Goal: Task Accomplishment & Management: Manage account settings

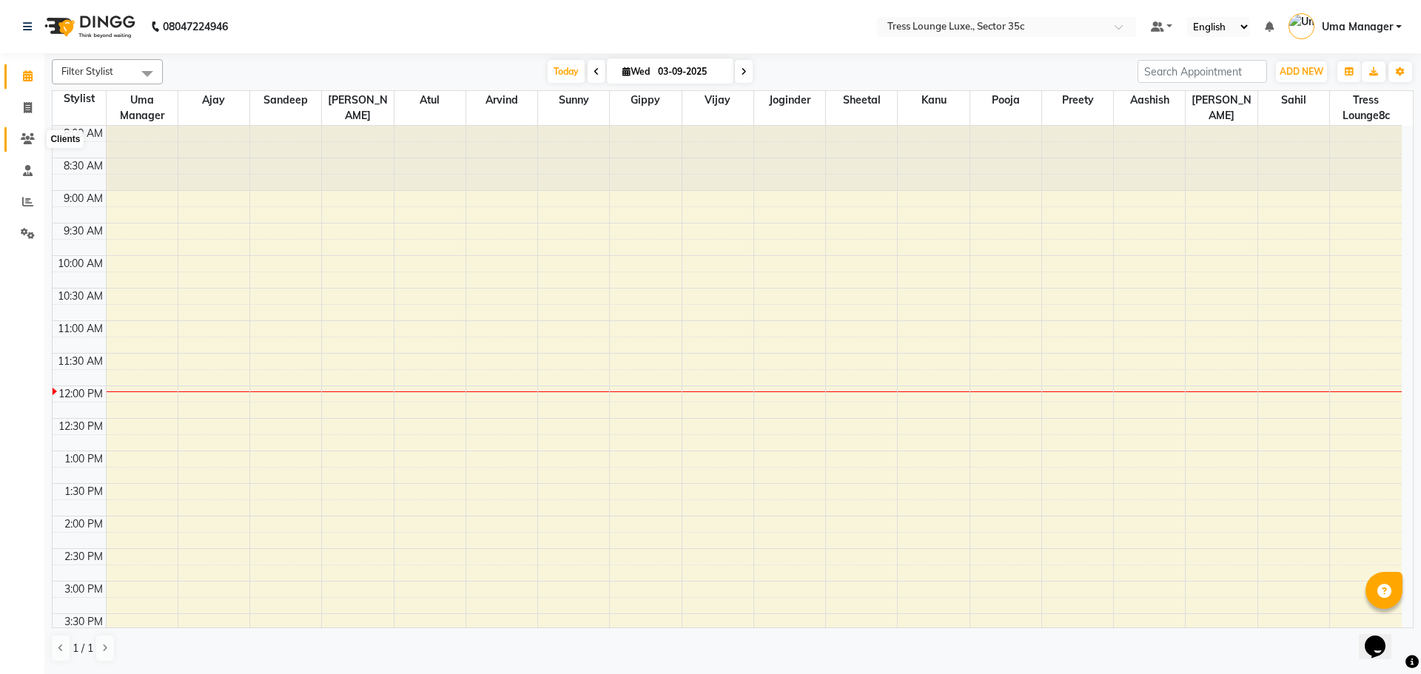
click at [23, 146] on span at bounding box center [28, 139] width 26 height 17
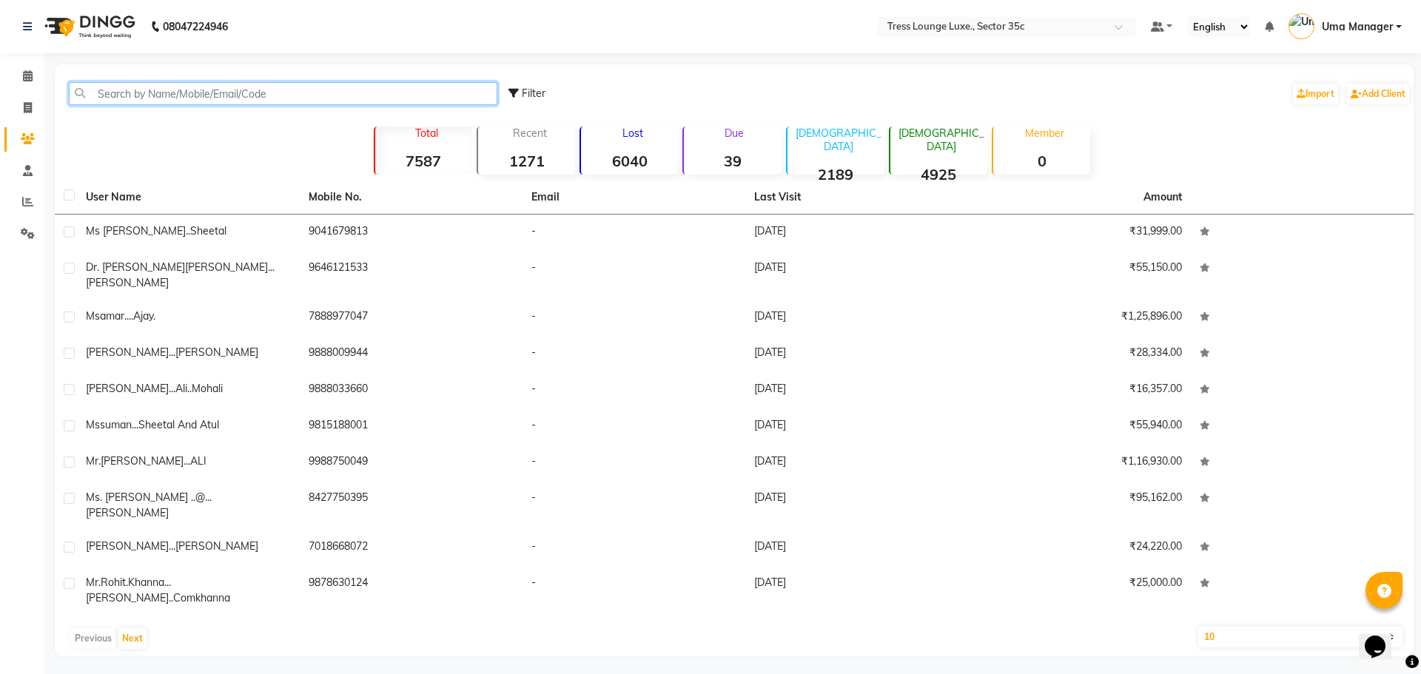
drag, startPoint x: 158, startPoint y: 96, endPoint x: 174, endPoint y: 13, distance: 84.4
click at [159, 85] on input "text" at bounding box center [283, 93] width 429 height 23
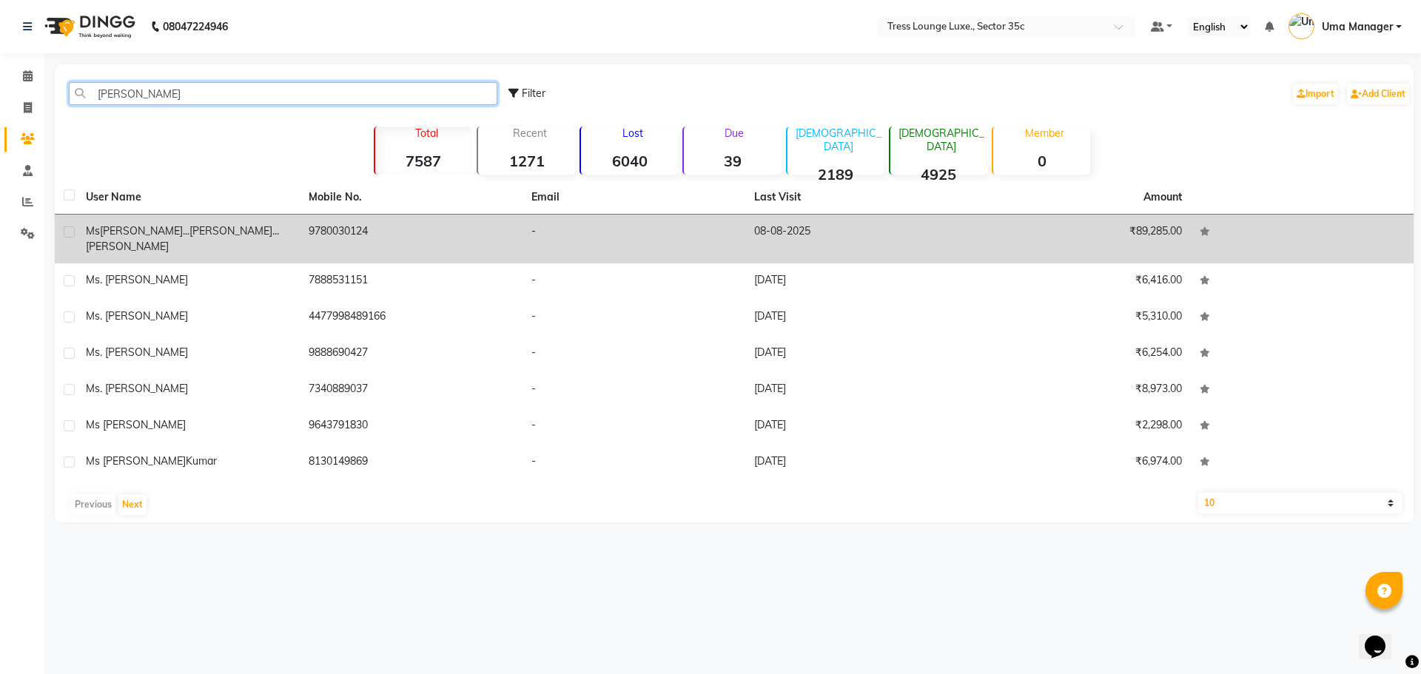
type input "[PERSON_NAME]"
click at [332, 236] on td "9780030124" at bounding box center [411, 239] width 223 height 49
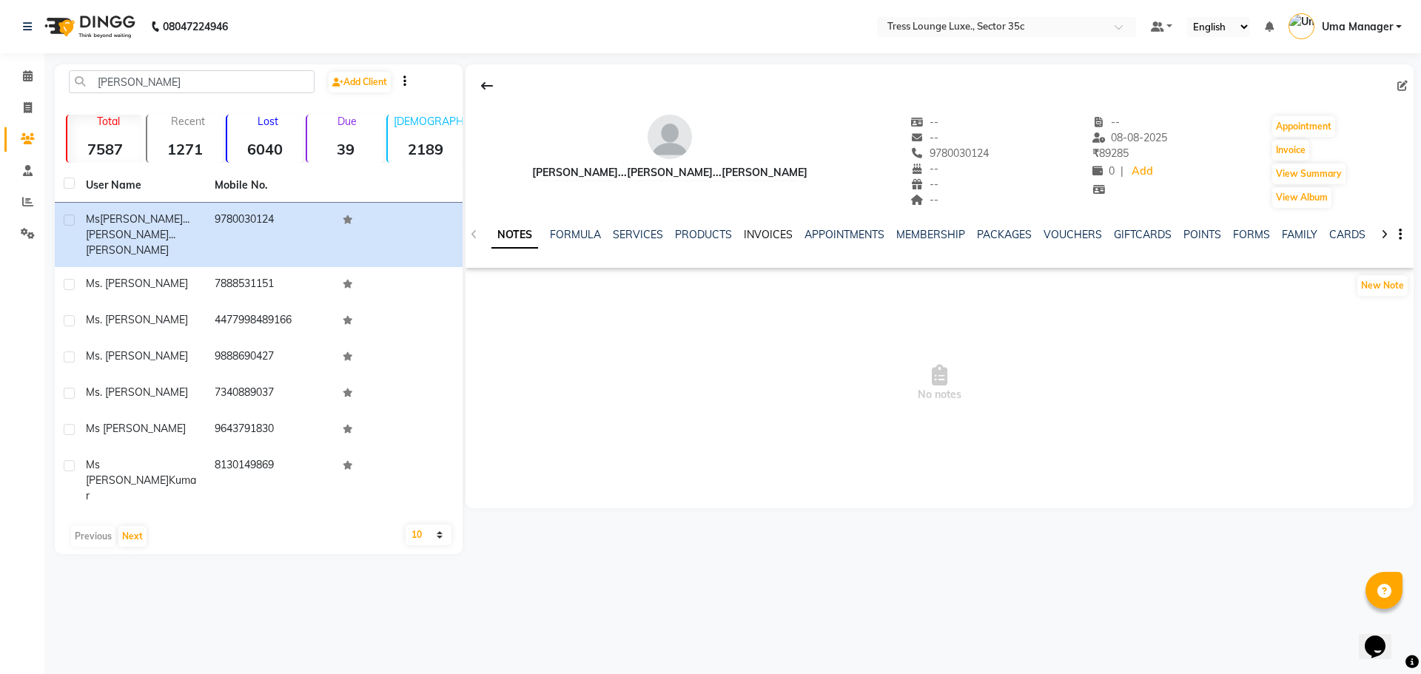
click at [763, 237] on link "INVOICES" at bounding box center [768, 234] width 49 height 13
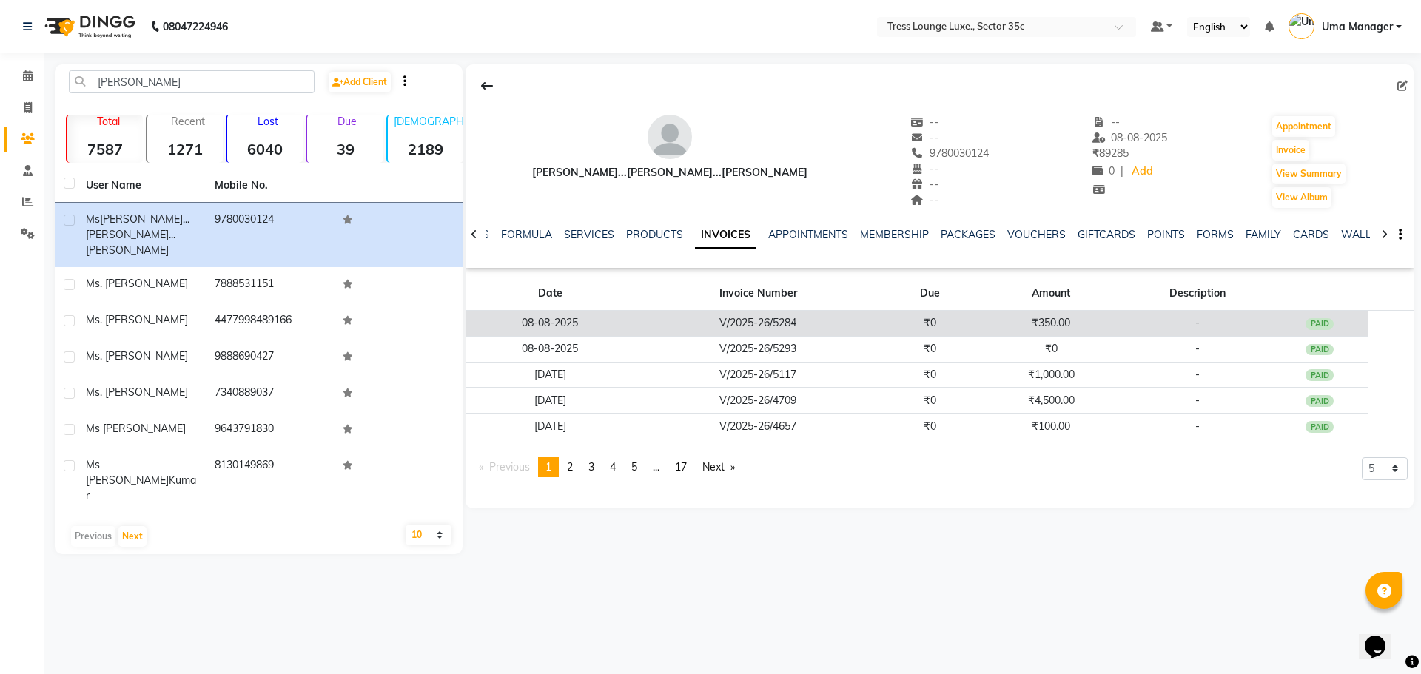
click at [1053, 323] on td "₹350.00" at bounding box center [1051, 324] width 145 height 26
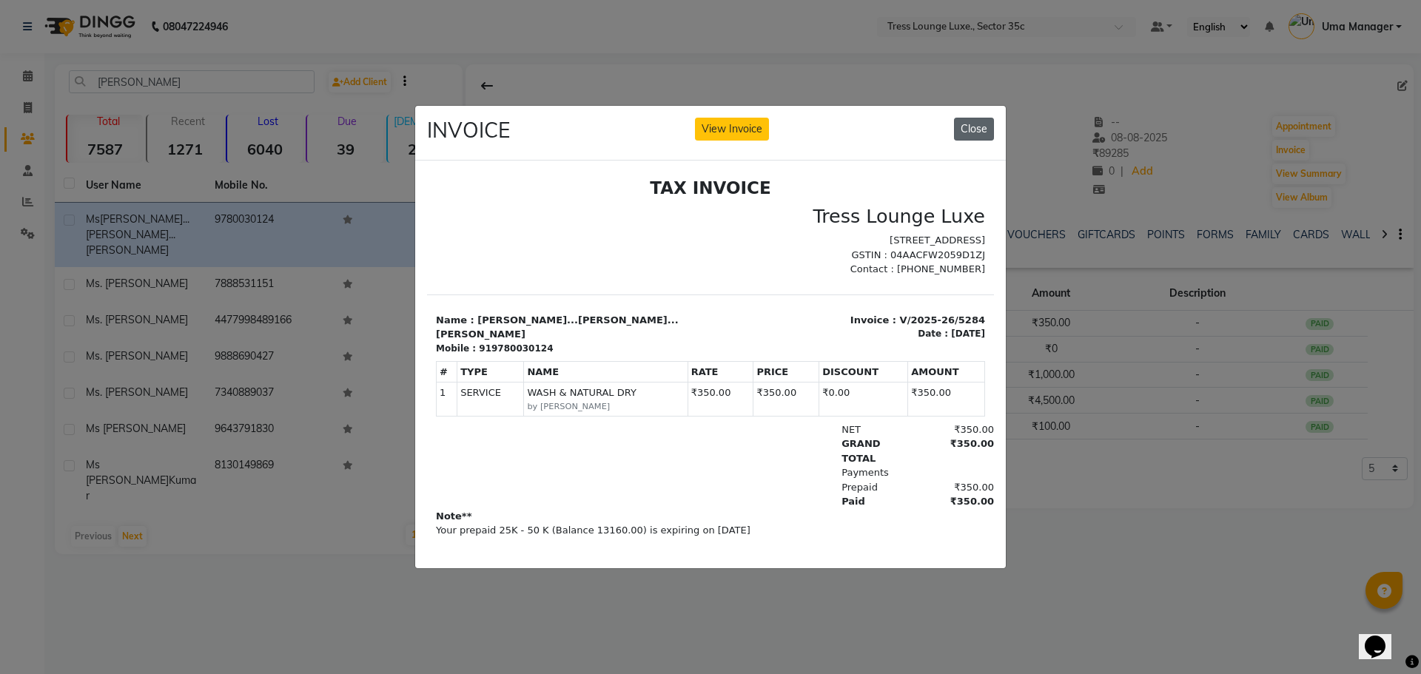
click at [976, 127] on button "Close" at bounding box center [974, 129] width 40 height 23
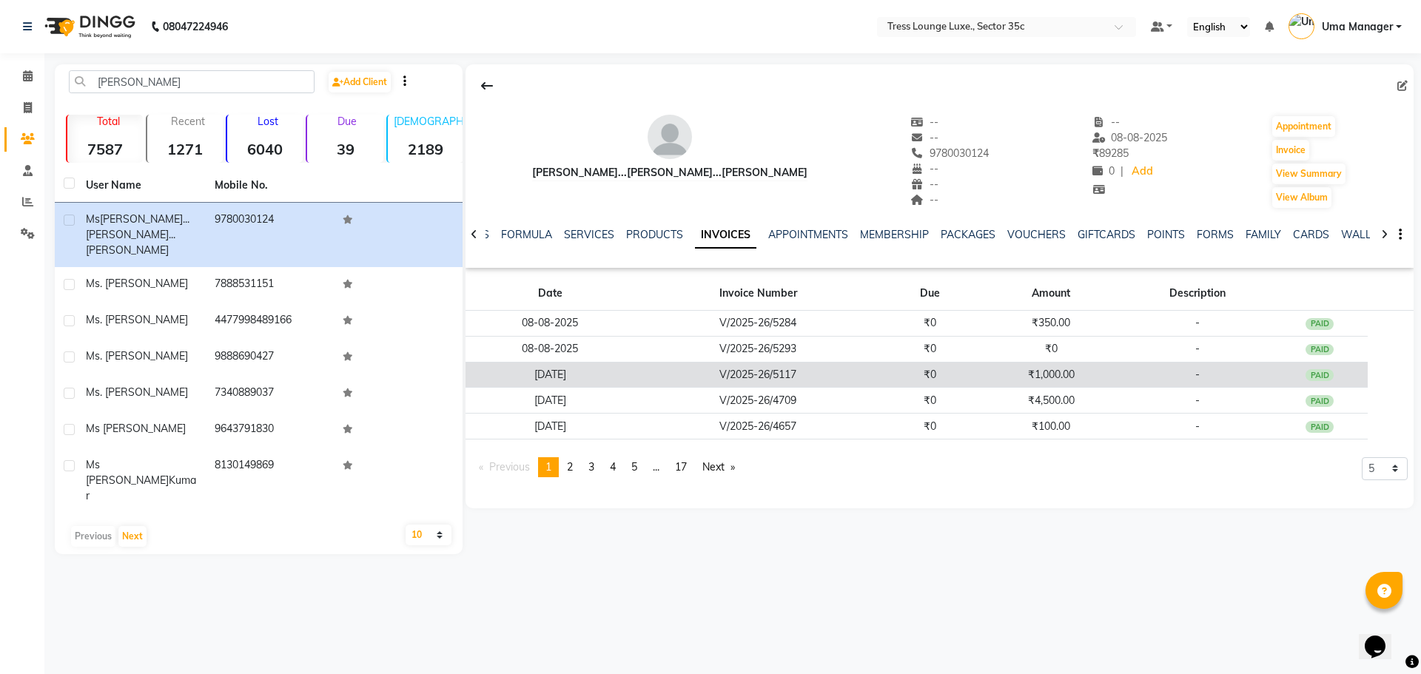
click at [1058, 380] on td "₹1,000.00" at bounding box center [1051, 375] width 145 height 26
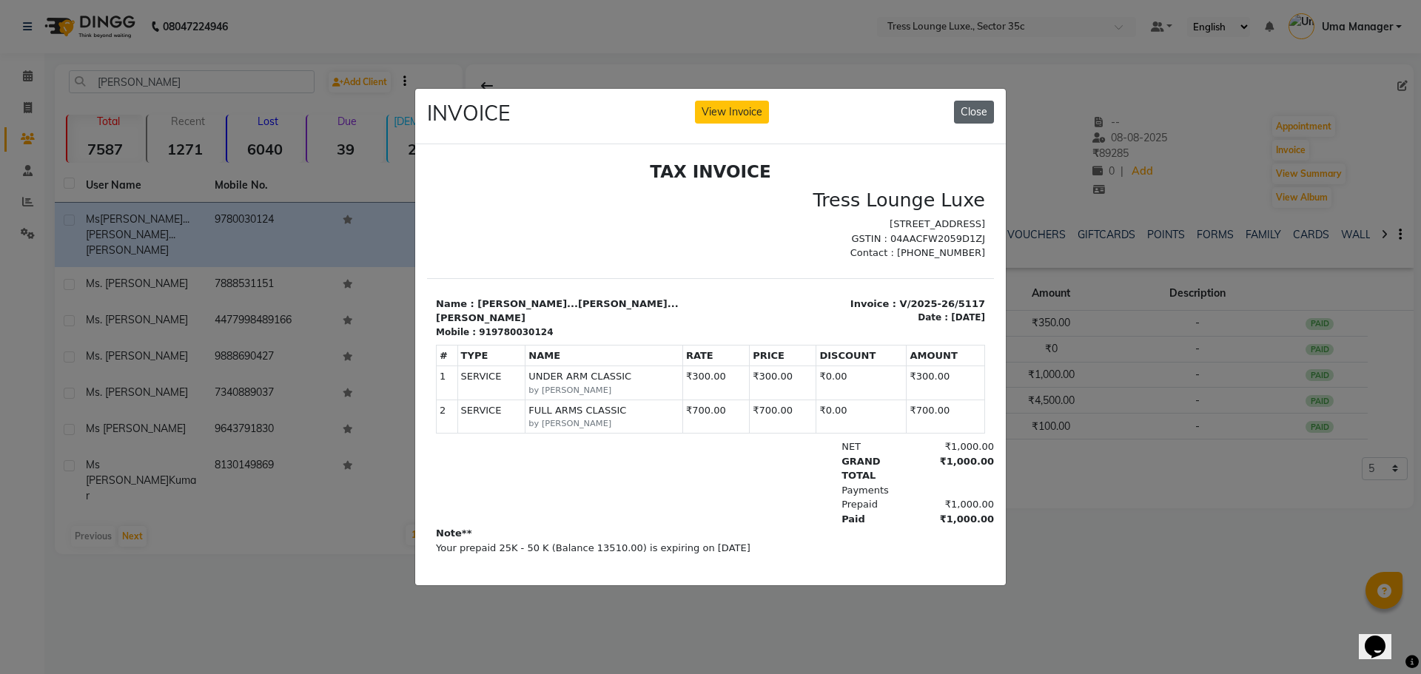
click at [980, 112] on button "Close" at bounding box center [974, 112] width 40 height 23
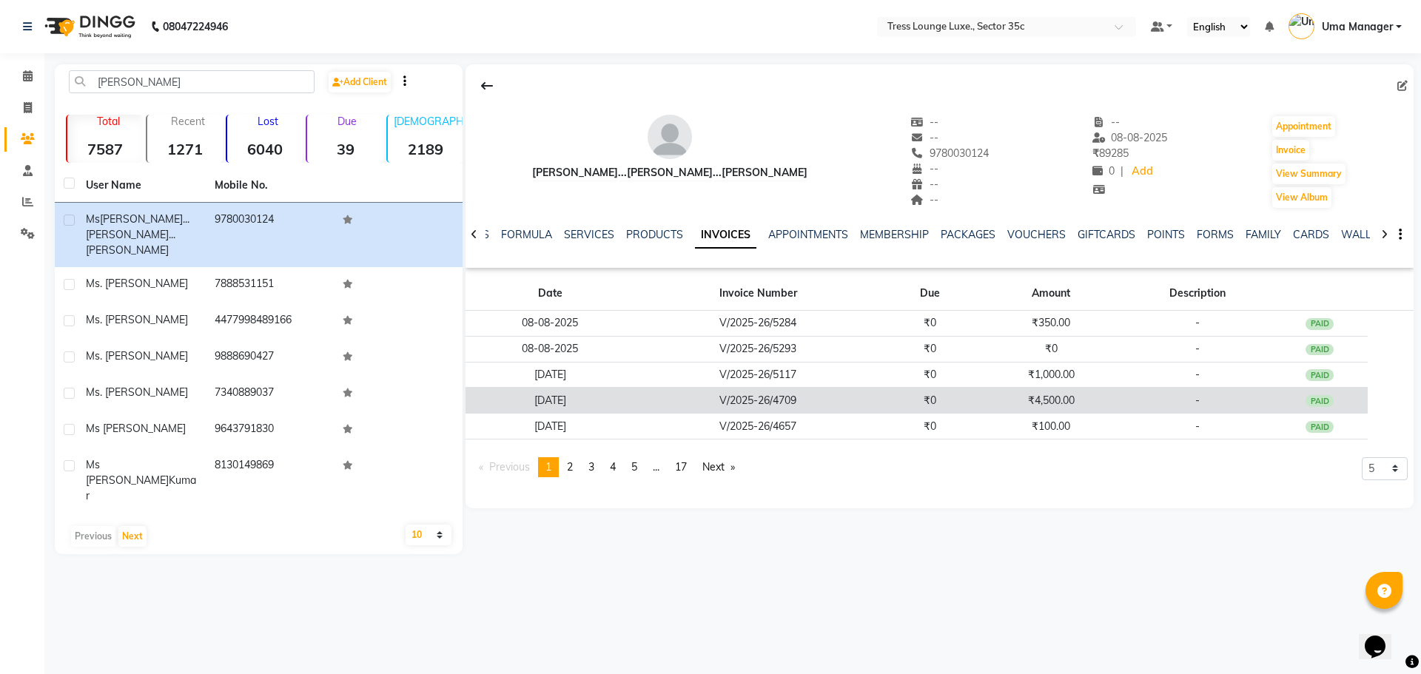
click at [1066, 407] on td "₹4,500.00" at bounding box center [1051, 401] width 145 height 26
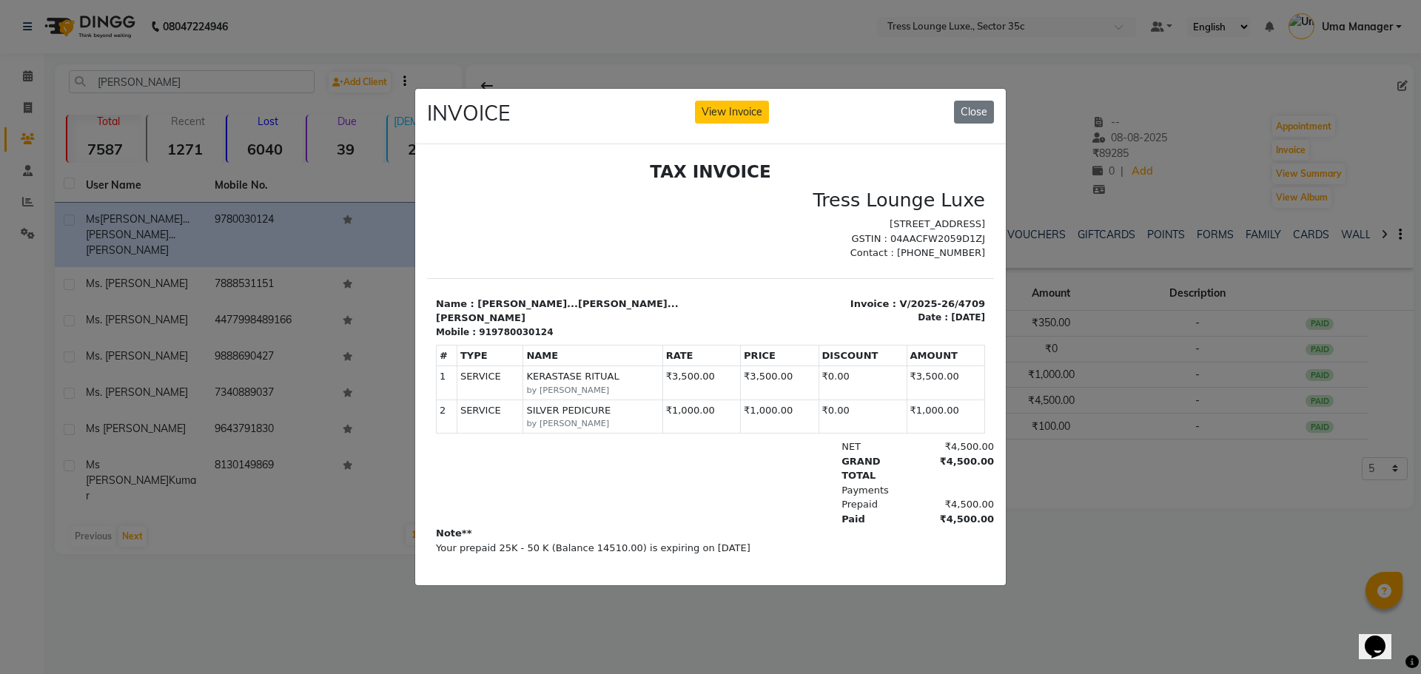
drag, startPoint x: 974, startPoint y: 105, endPoint x: 1244, endPoint y: 338, distance: 357.0
click at [974, 105] on button "Close" at bounding box center [974, 112] width 40 height 23
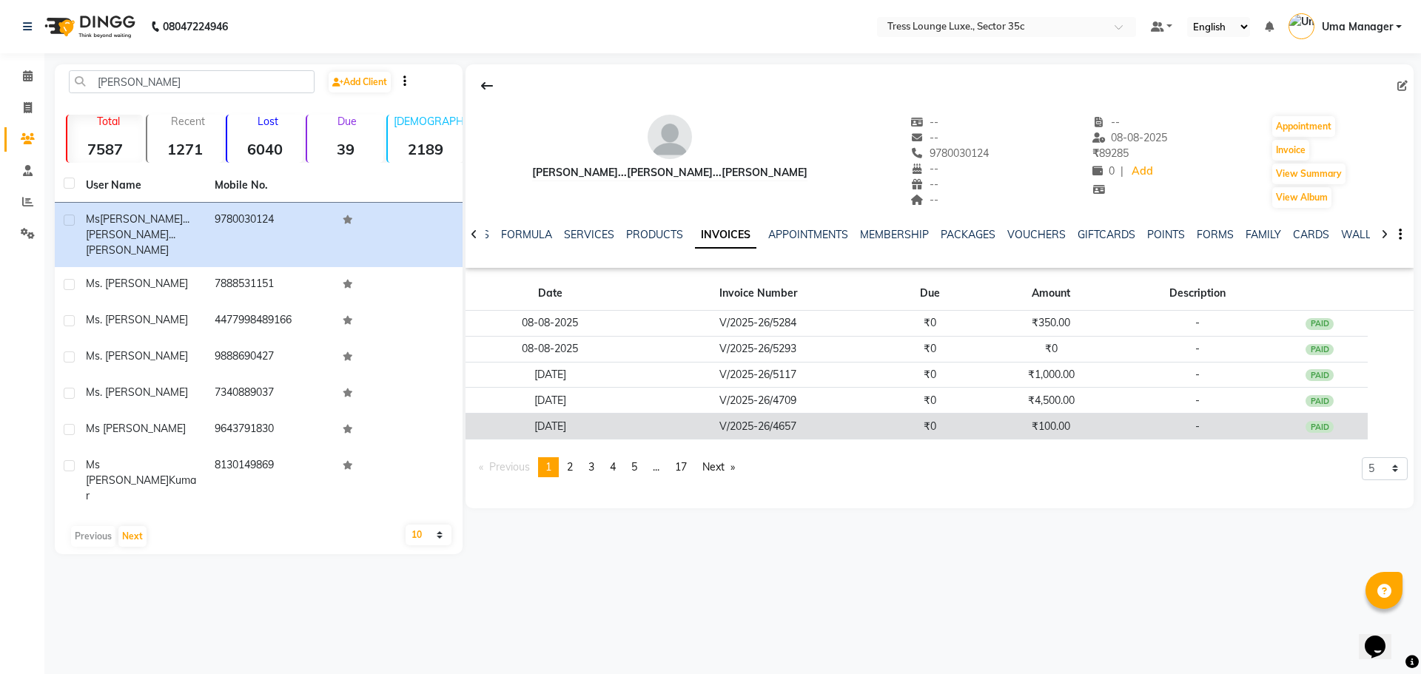
click at [1052, 431] on td "₹100.00" at bounding box center [1051, 427] width 145 height 26
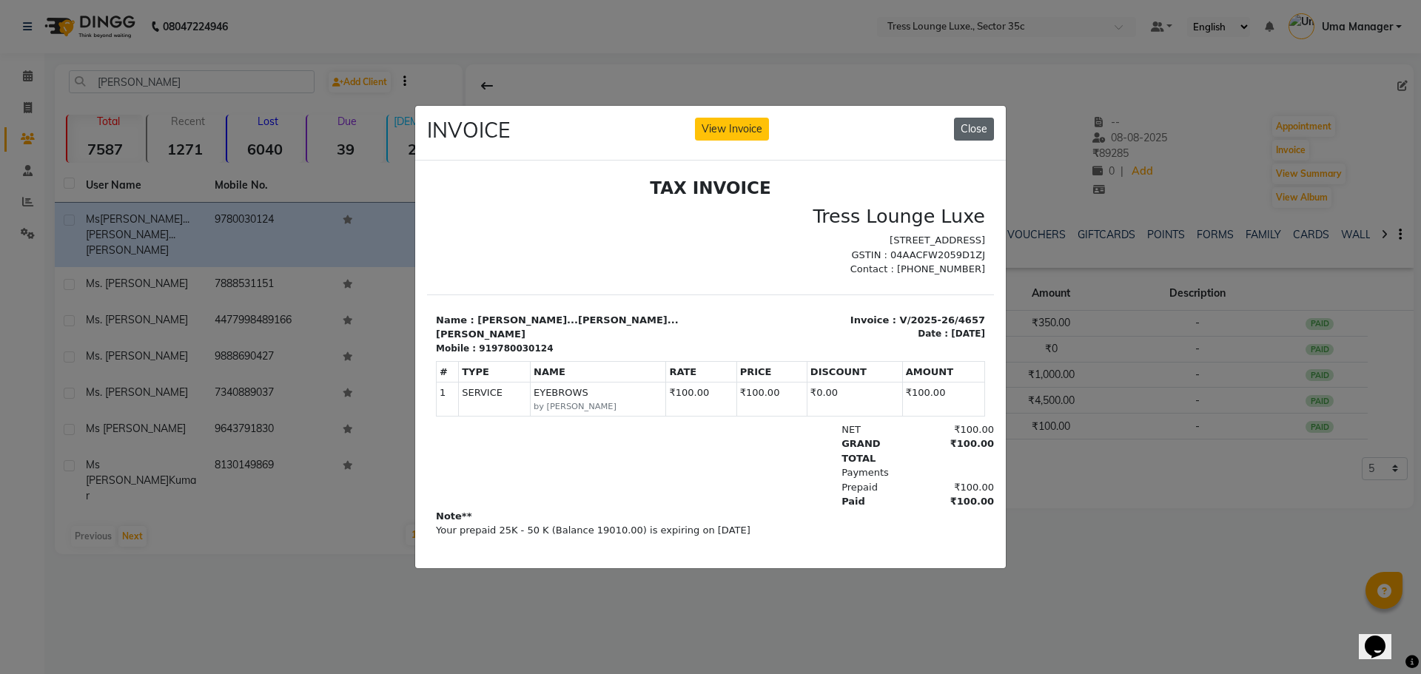
click at [964, 121] on button "Close" at bounding box center [974, 129] width 40 height 23
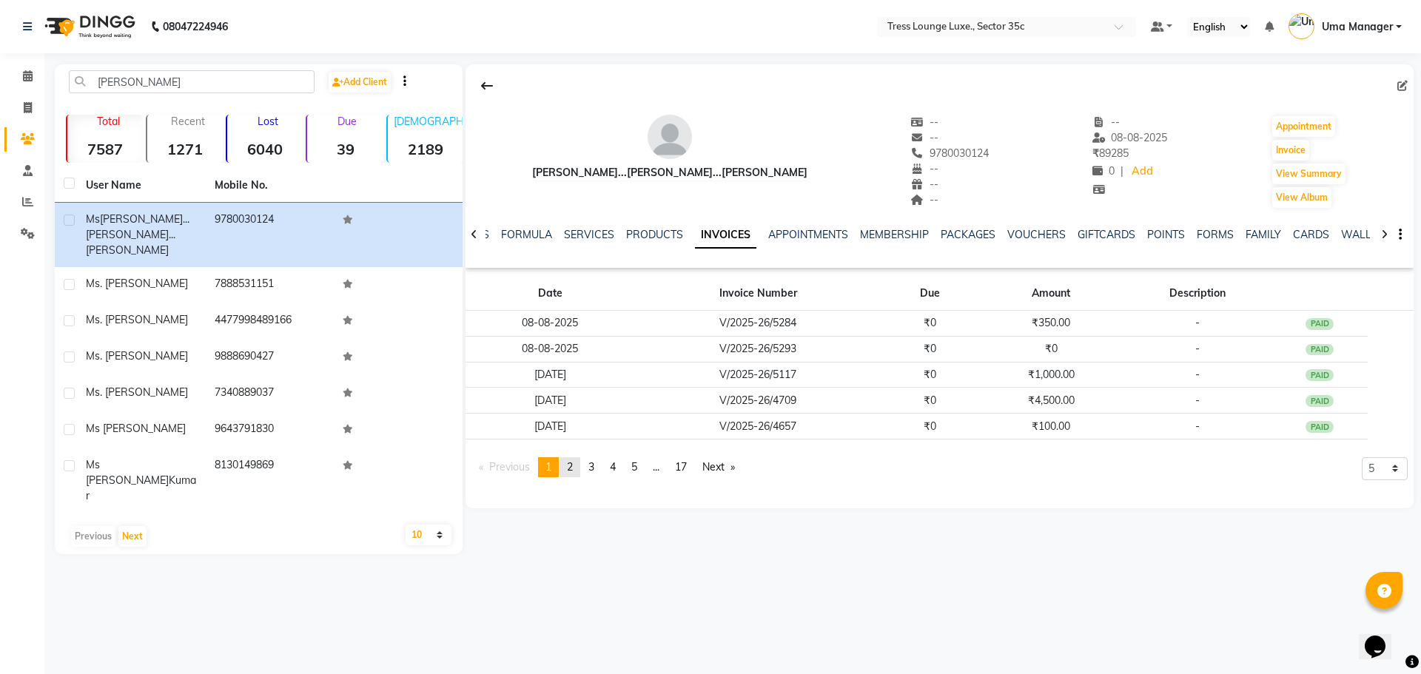
click at [577, 461] on link "page 2" at bounding box center [570, 468] width 21 height 20
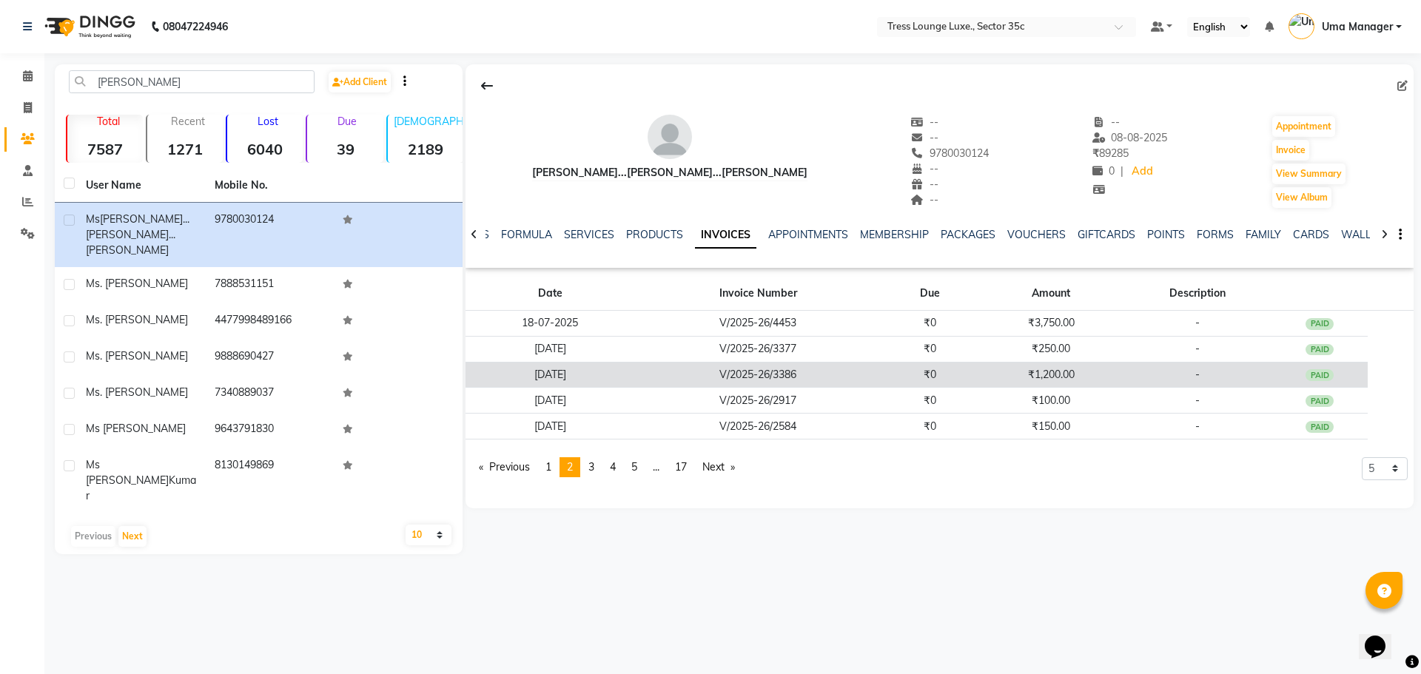
click at [1103, 372] on td "₹1,200.00" at bounding box center [1051, 375] width 145 height 26
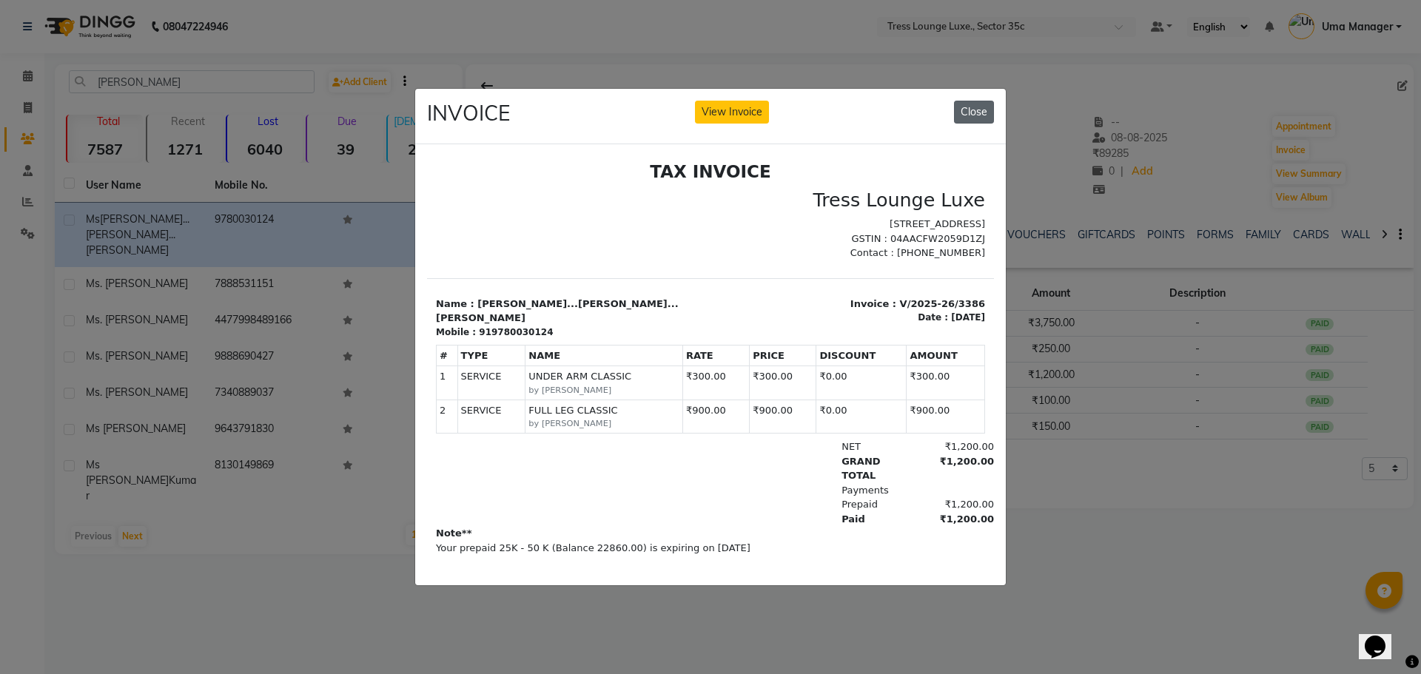
click at [979, 104] on button "Close" at bounding box center [974, 112] width 40 height 23
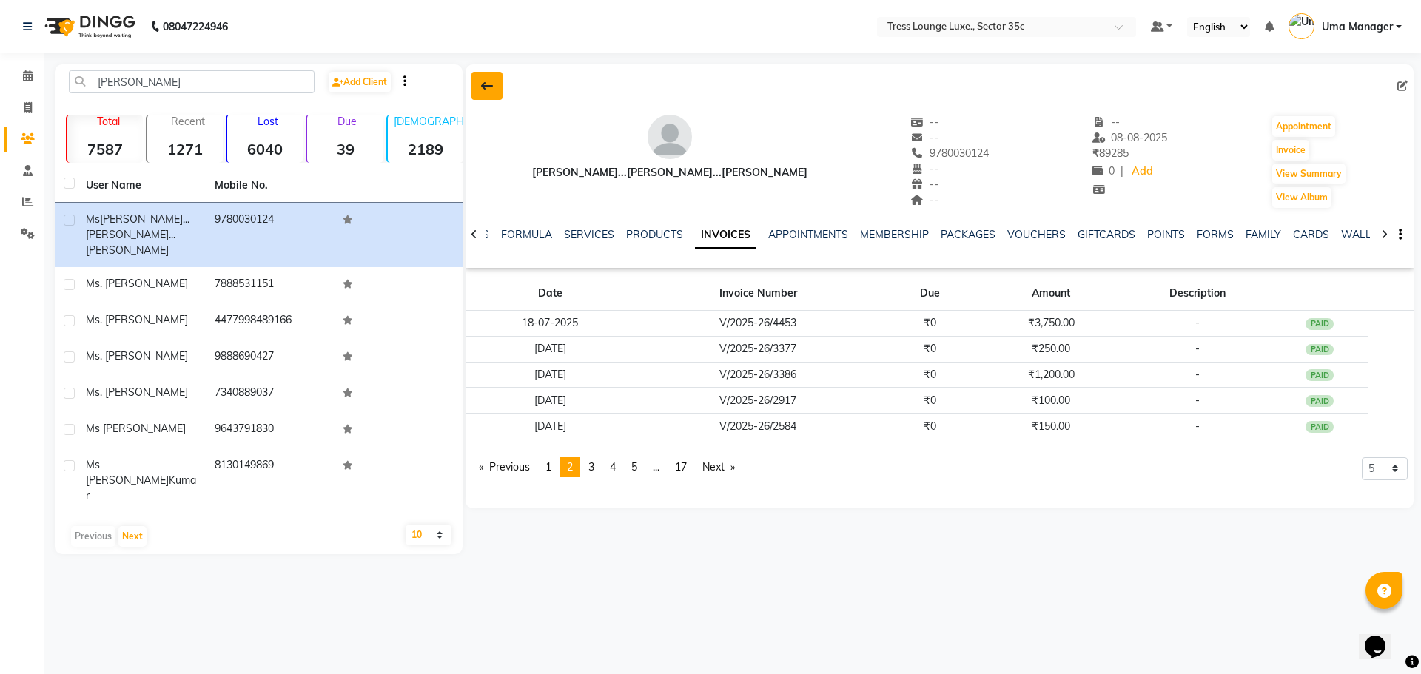
click at [482, 84] on icon at bounding box center [487, 86] width 12 height 12
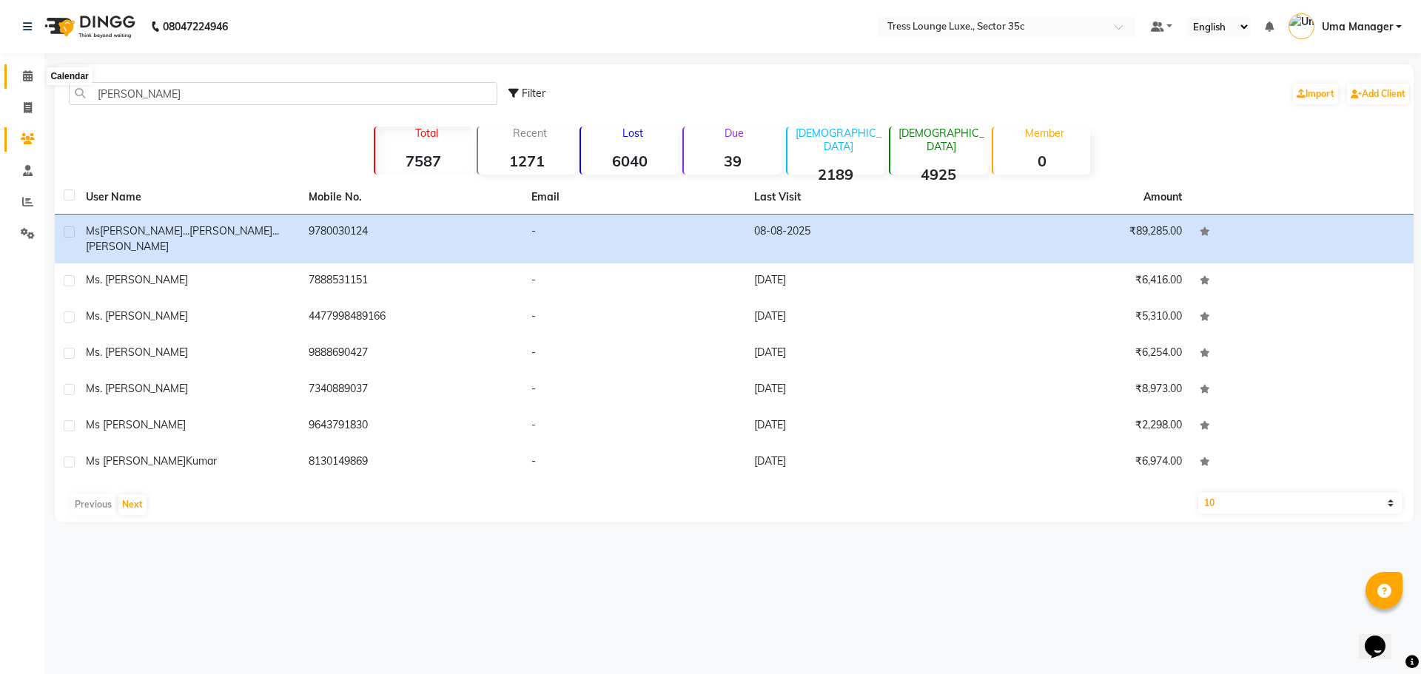
click at [16, 69] on span at bounding box center [28, 76] width 26 height 17
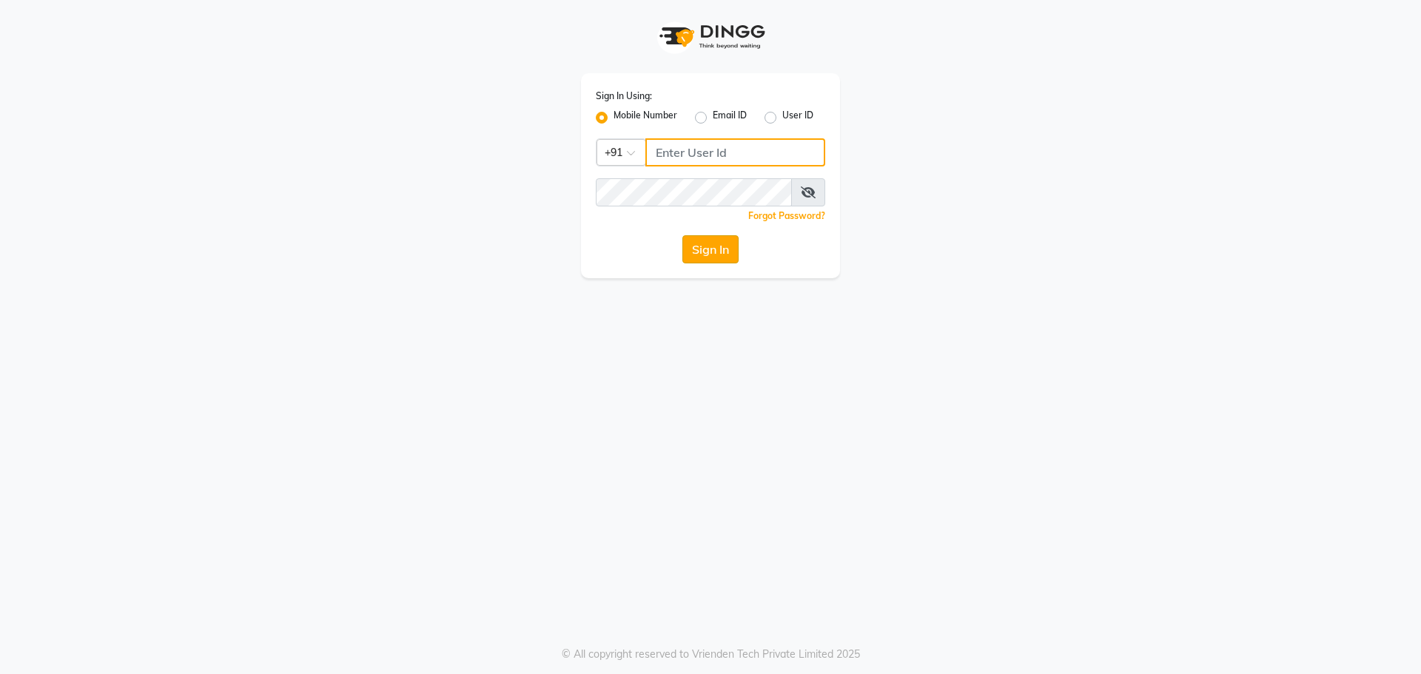
type input "8559033058"
click at [717, 257] on button "Sign In" at bounding box center [711, 249] width 56 height 28
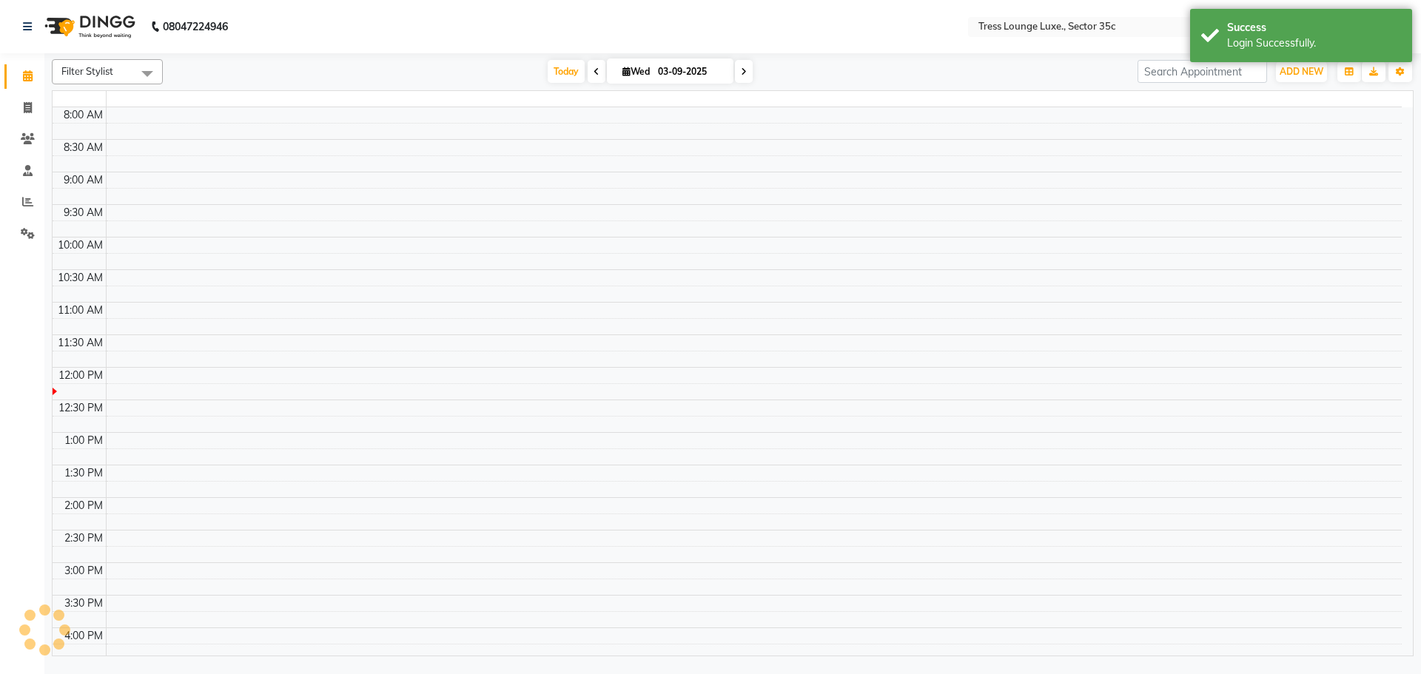
select select "en"
